Goal: Check status: Check status

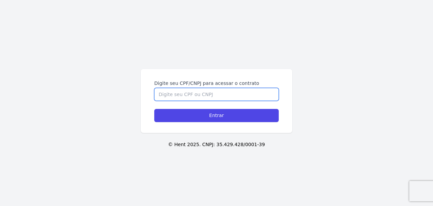
click at [192, 95] on input "Digite seu CPF/CNPJ para acessar o contrato" at bounding box center [216, 94] width 125 height 13
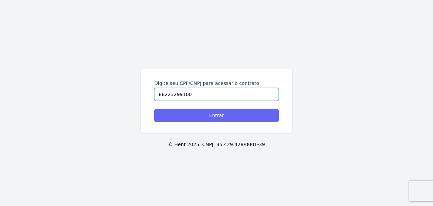
type input "88223299100"
click at [184, 121] on input "Entrar" at bounding box center [216, 115] width 125 height 13
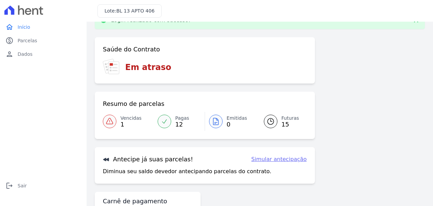
scroll to position [52, 0]
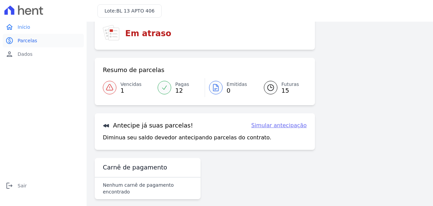
click at [21, 43] on span "Parcelas" at bounding box center [28, 40] width 20 height 7
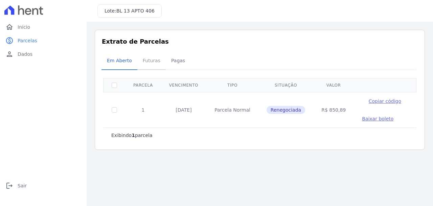
click at [139, 63] on span "Futuras" at bounding box center [152, 61] width 26 height 14
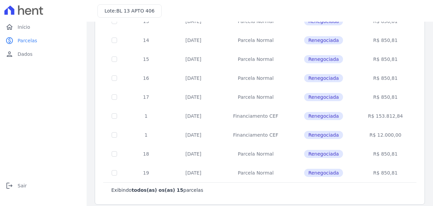
scroll to position [197, 0]
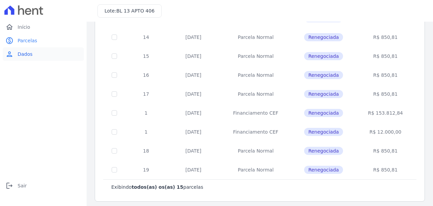
click at [32, 55] on link "person Dados" at bounding box center [43, 54] width 81 height 14
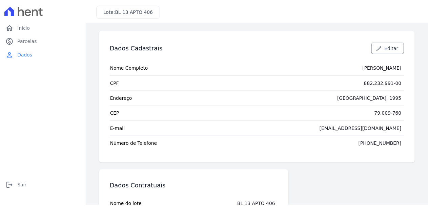
scroll to position [72, 0]
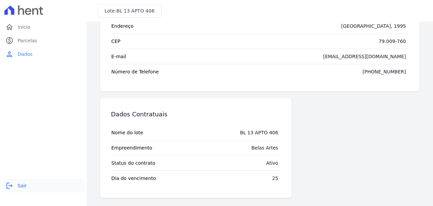
click at [19, 187] on span "Sair" at bounding box center [22, 185] width 9 height 7
